Goal: Information Seeking & Learning: Check status

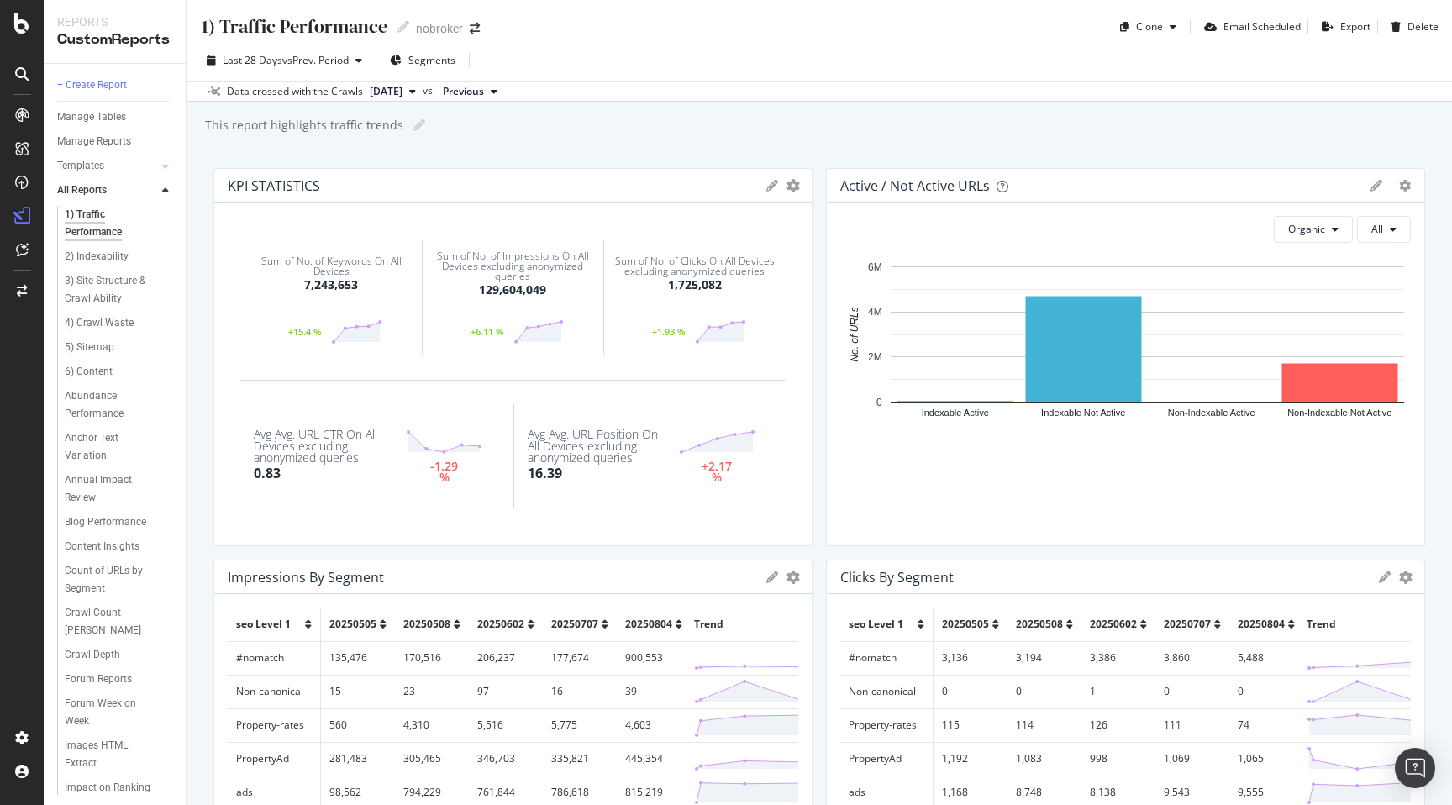
click at [191, 223] on div "1) Traffic Performance 1) Traffic Performance nobroker Clone Email Scheduled Ex…" at bounding box center [819, 402] width 1265 height 805
click at [24, 23] on icon at bounding box center [21, 23] width 15 height 20
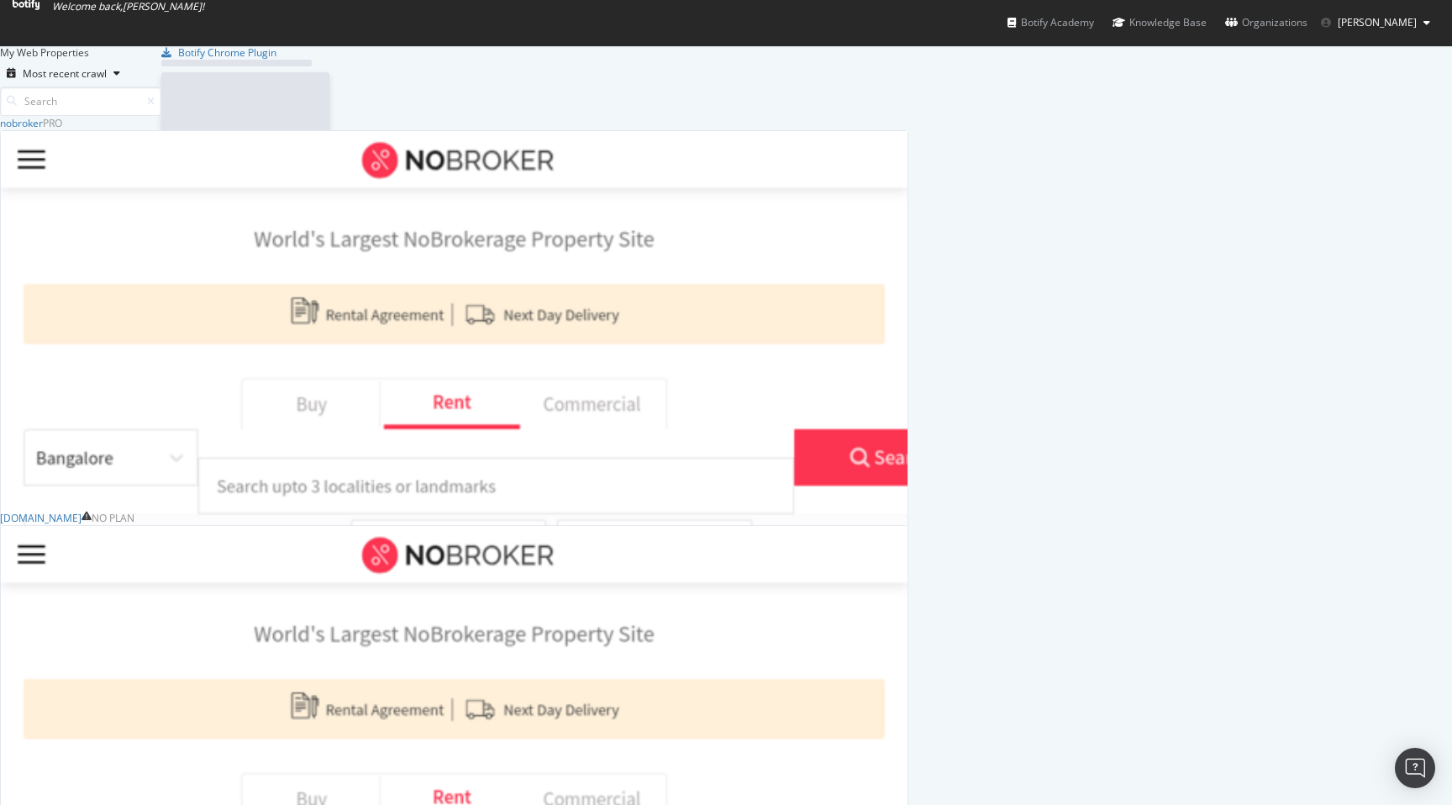
scroll to position [689, 908]
click at [22, 383] on div "My Web Properties Most recent crawl nobroker Pro Analytics Overview SiteCrawler…" at bounding box center [726, 424] width 1452 height 759
click at [154, 486] on div "My Web Properties Most recent crawl nobroker Pro Analytics Overview SiteCrawler…" at bounding box center [726, 424] width 1452 height 759
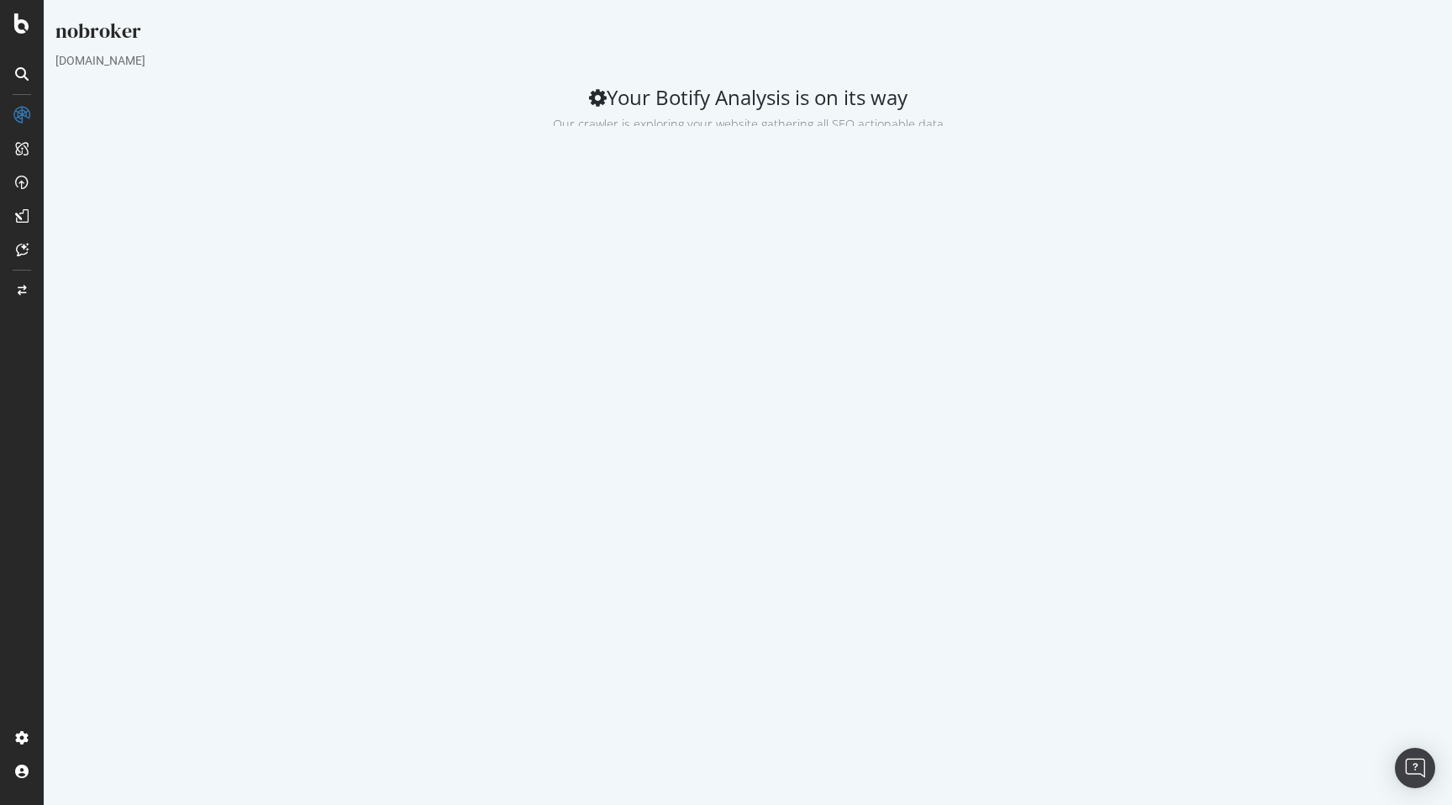
click at [866, 596] on div "Analysis Settings Project Name nobroker Allowed Domains (http|https)://[DOMAIN_…" at bounding box center [747, 414] width 1401 height 528
click at [329, 106] on h2 "Your Botify Analysis is on its way Our crawler is exploring your website gather…" at bounding box center [747, 109] width 1384 height 47
click at [822, 622] on div "Analysis Settings Project Name nobroker Allowed Domains (http|https)://[DOMAIN_…" at bounding box center [747, 414] width 1401 height 528
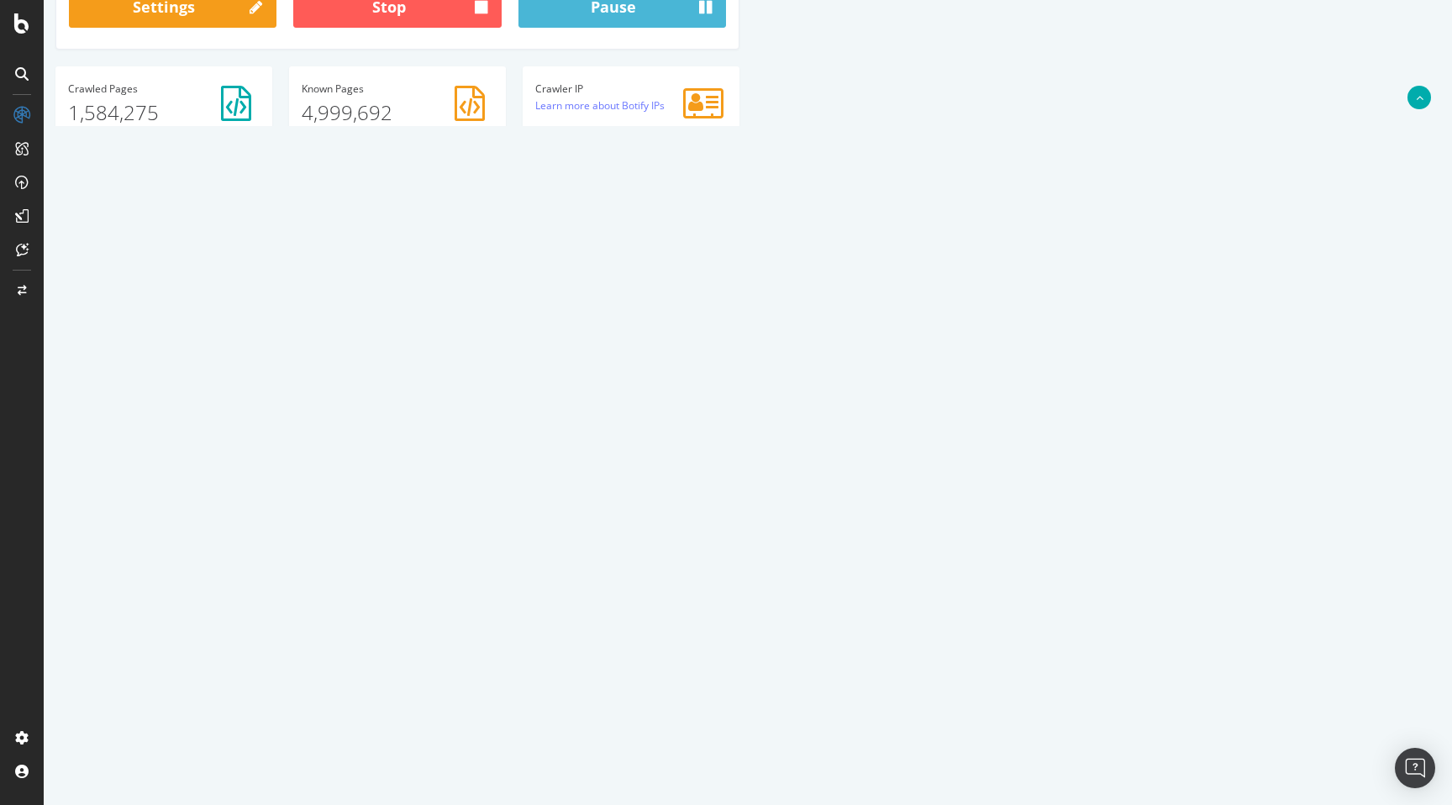
scroll to position [523, 0]
click at [766, 645] on div "Average Delay" at bounding box center [1098, 646] width 682 height 34
click at [738, 655] on div "HTTP Status Codes 2xx 3xx Other 11.9% 87.9% Http Code Urls 2xx 1,392,951 3xx 18…" at bounding box center [397, 805] width 684 height 355
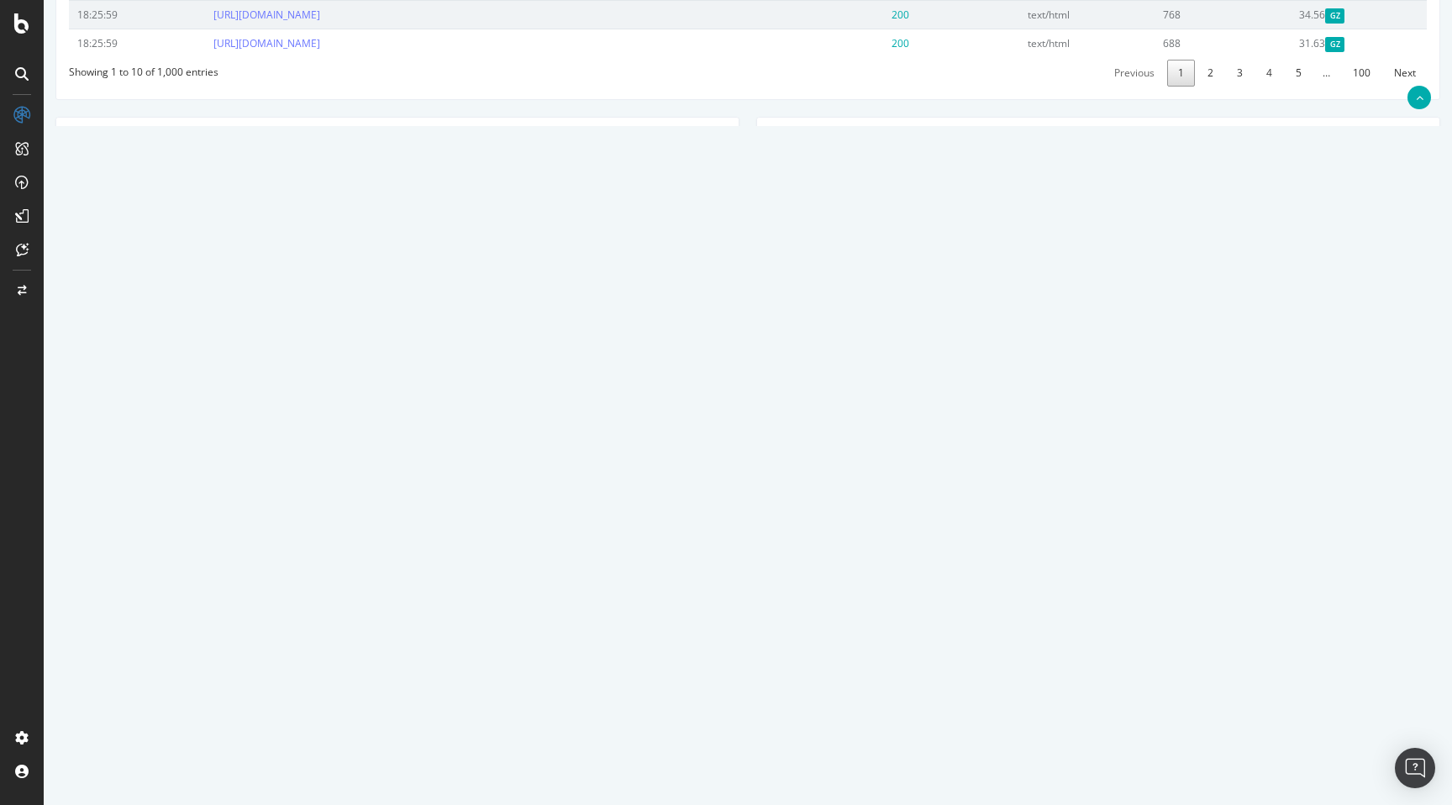
scroll to position [0, 0]
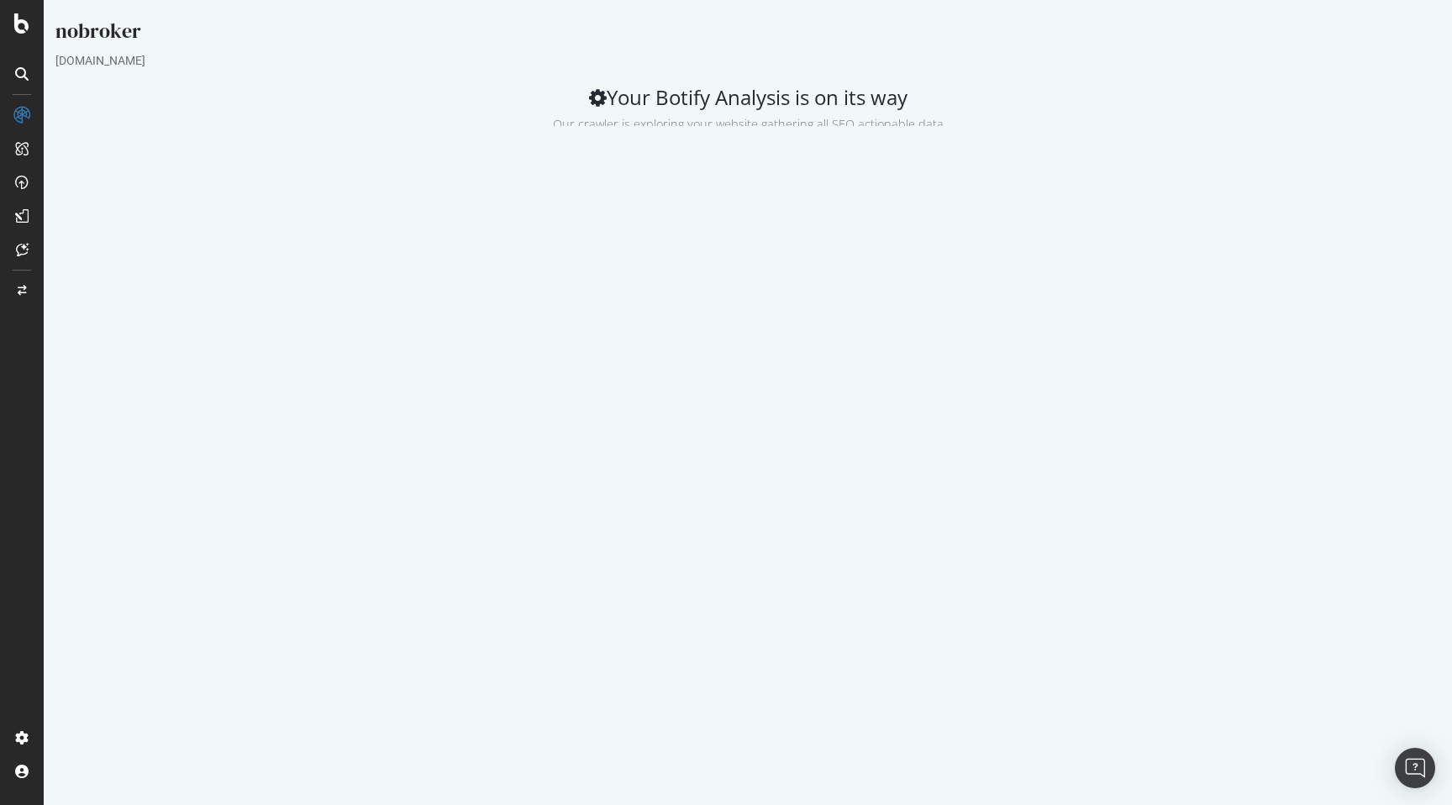
click at [387, 49] on div "nobroker" at bounding box center [747, 34] width 1384 height 35
